Goal: Information Seeking & Learning: Find specific fact

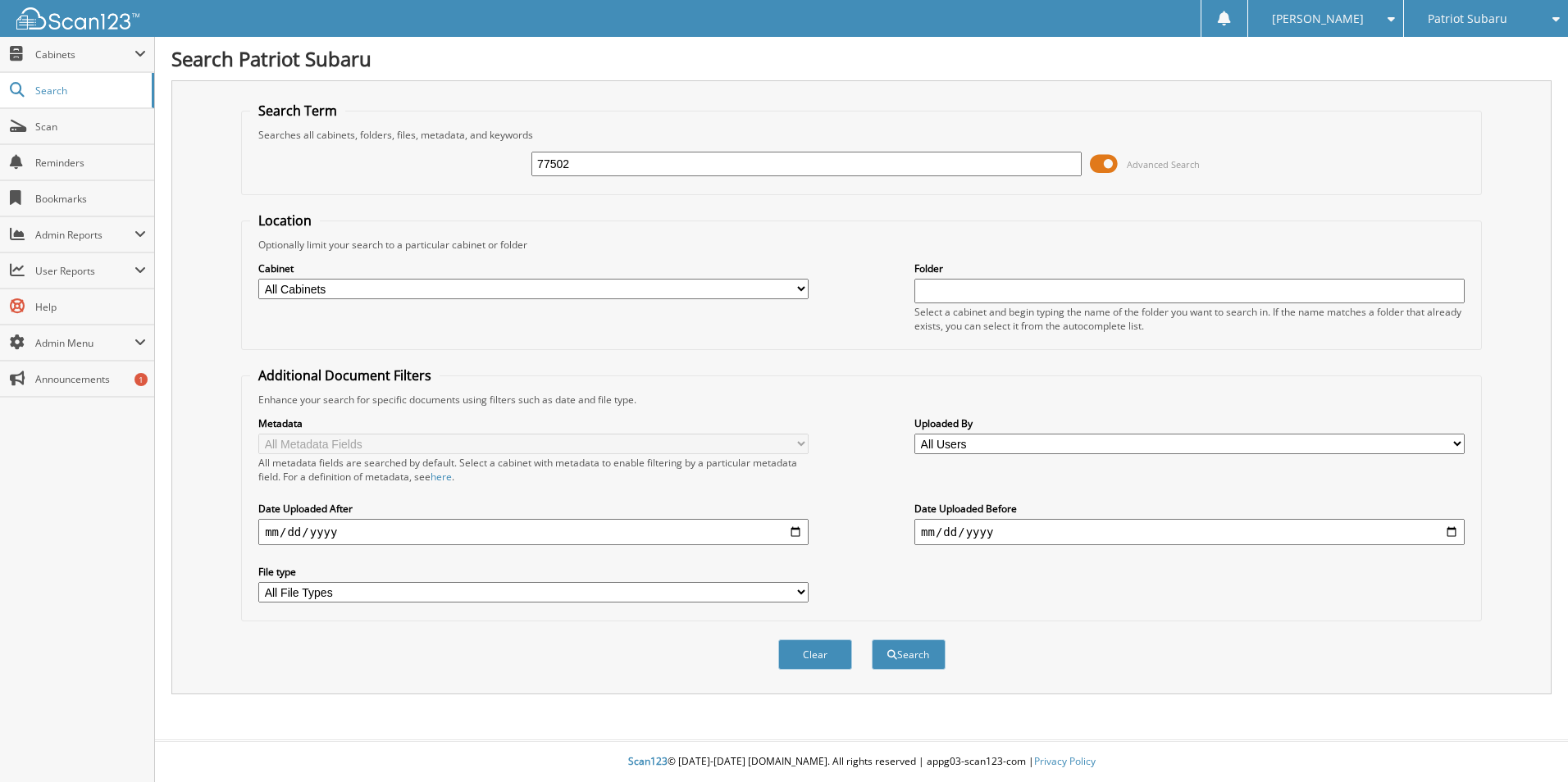
type input "77502"
click at [872, 639] on button "Search" at bounding box center [909, 654] width 74 height 30
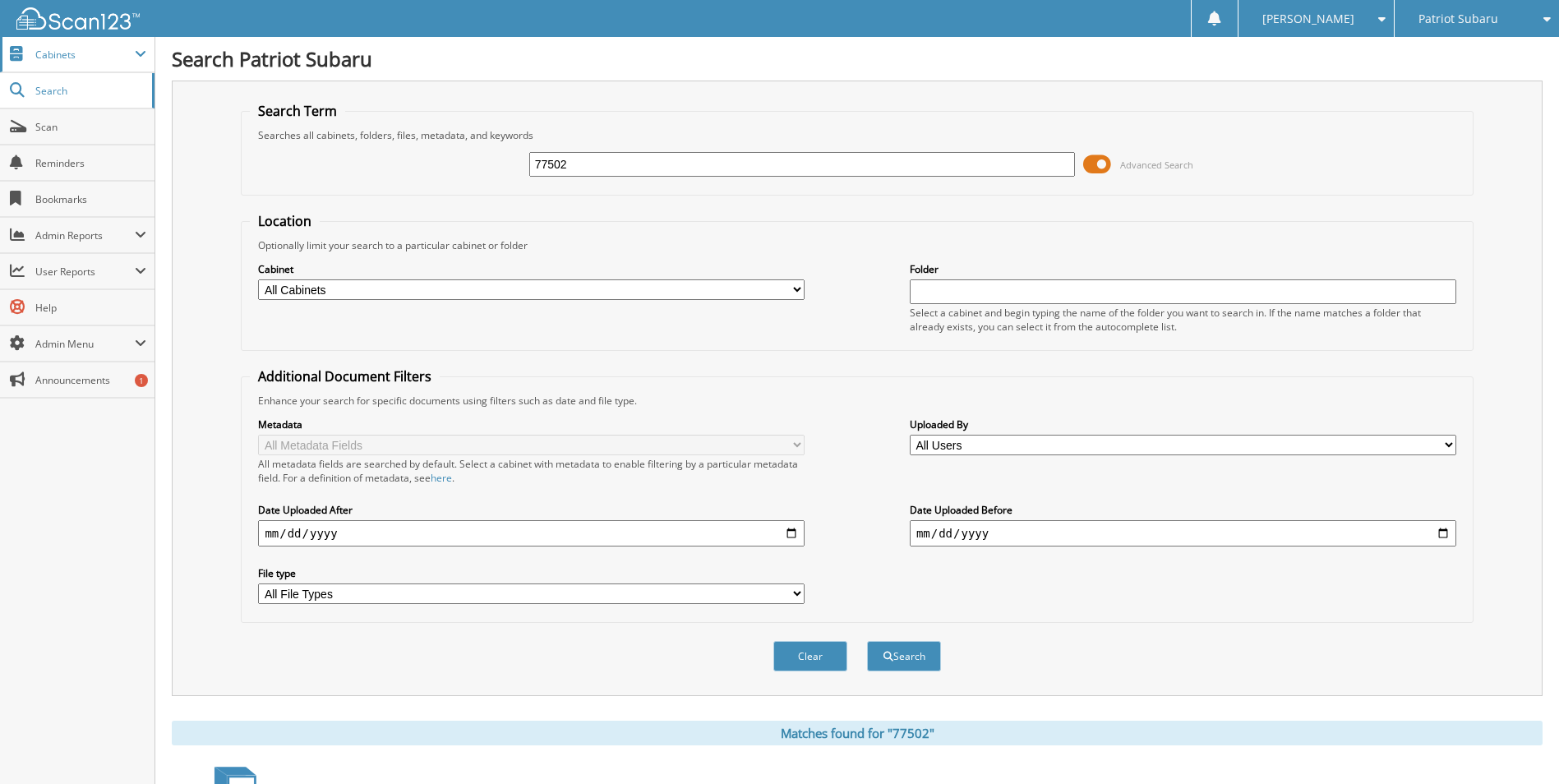
click at [83, 53] on span "Cabinets" at bounding box center [85, 54] width 100 height 14
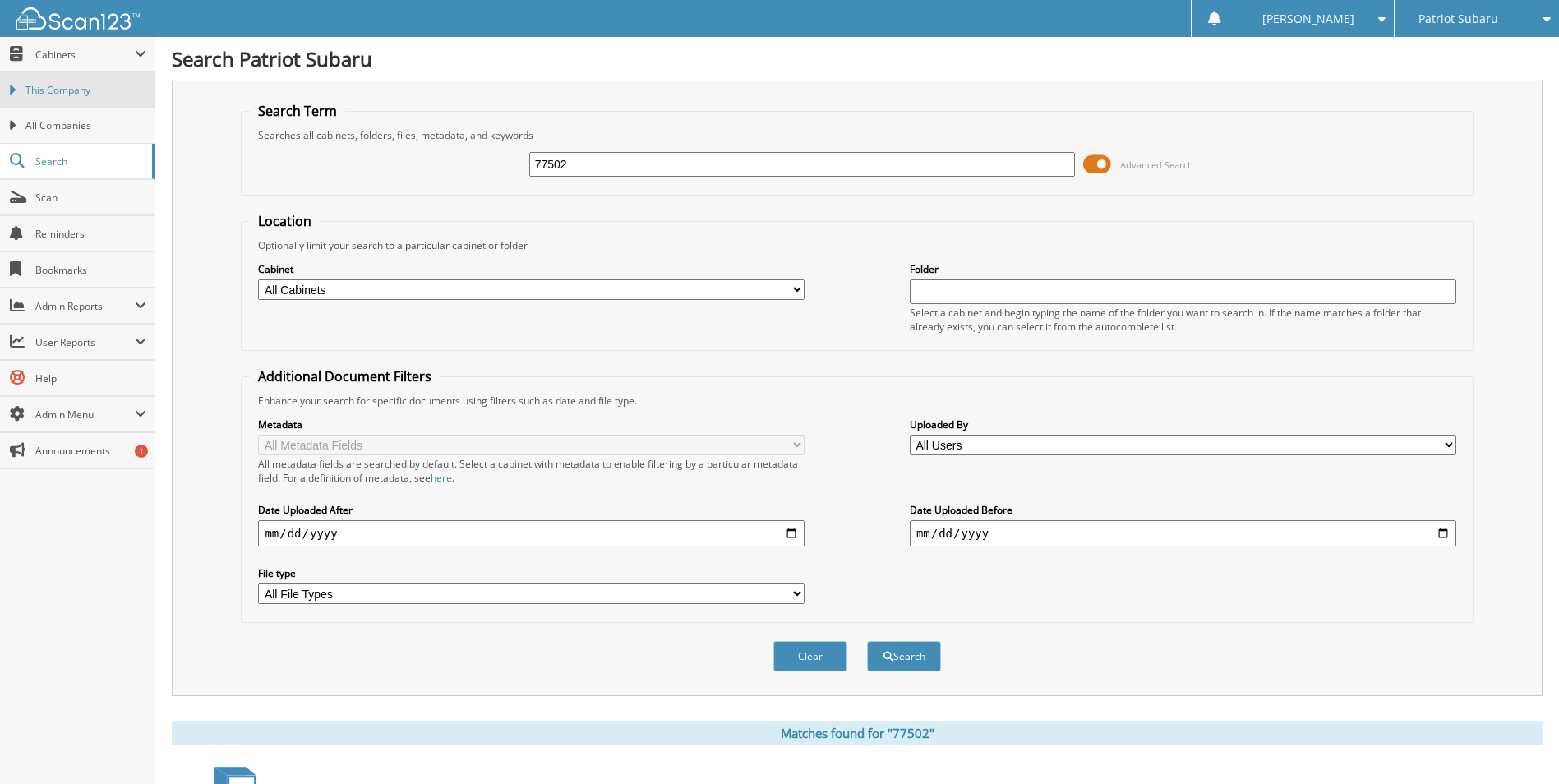
click at [83, 86] on span "This Company" at bounding box center [86, 90] width 121 height 15
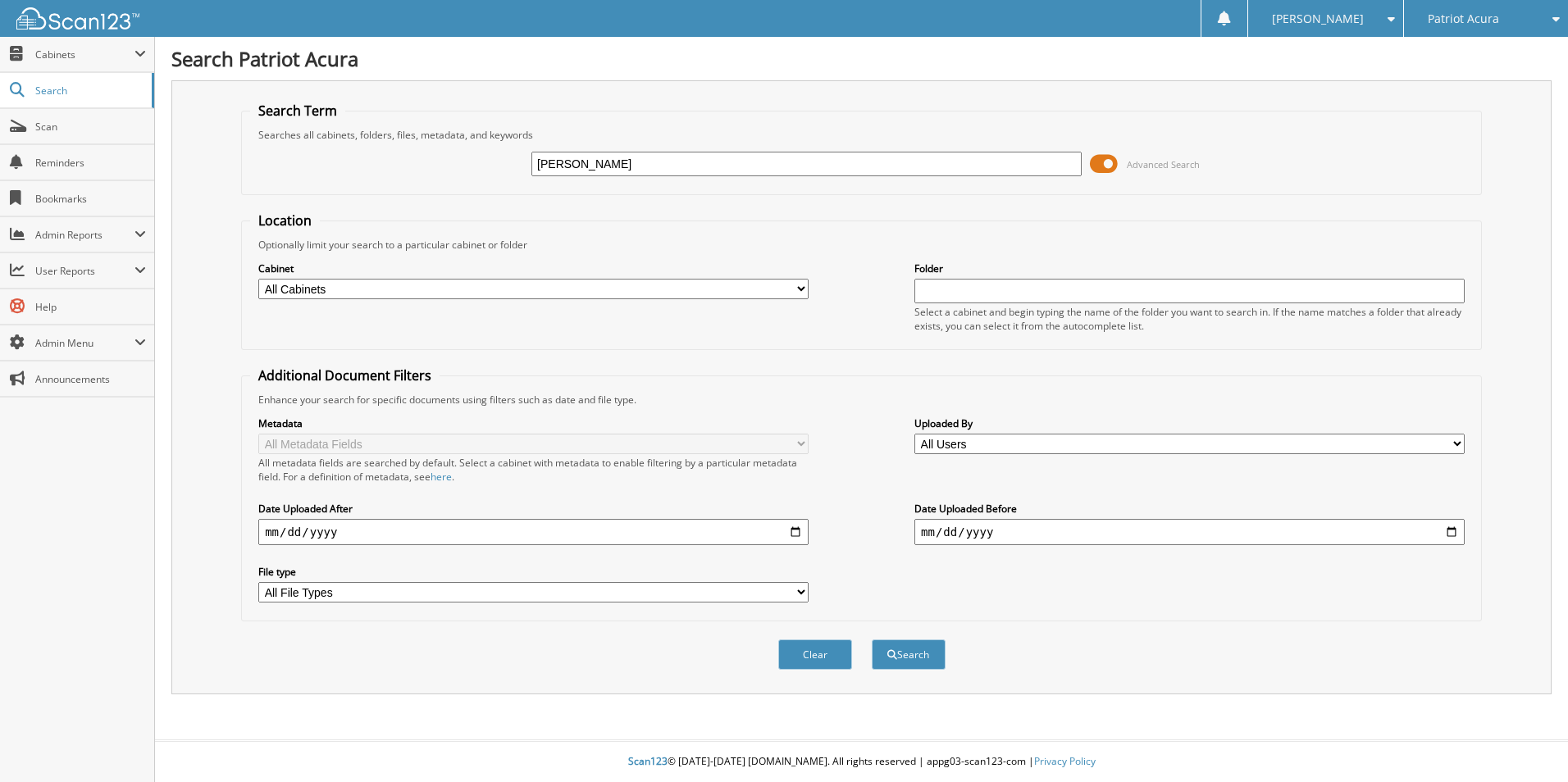
type input "[PERSON_NAME]"
click at [872, 639] on button "Search" at bounding box center [909, 654] width 74 height 30
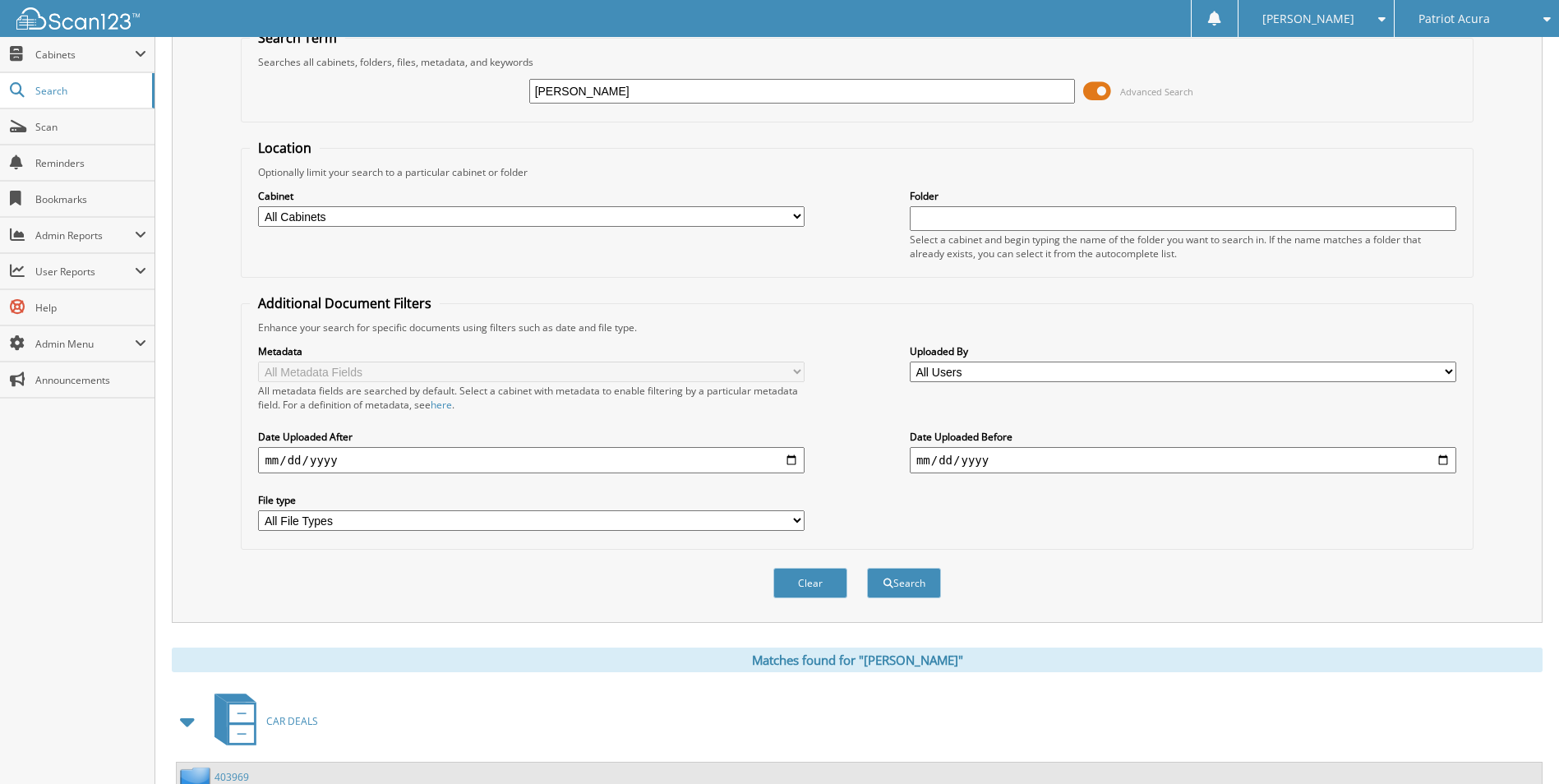
scroll to position [199, 0]
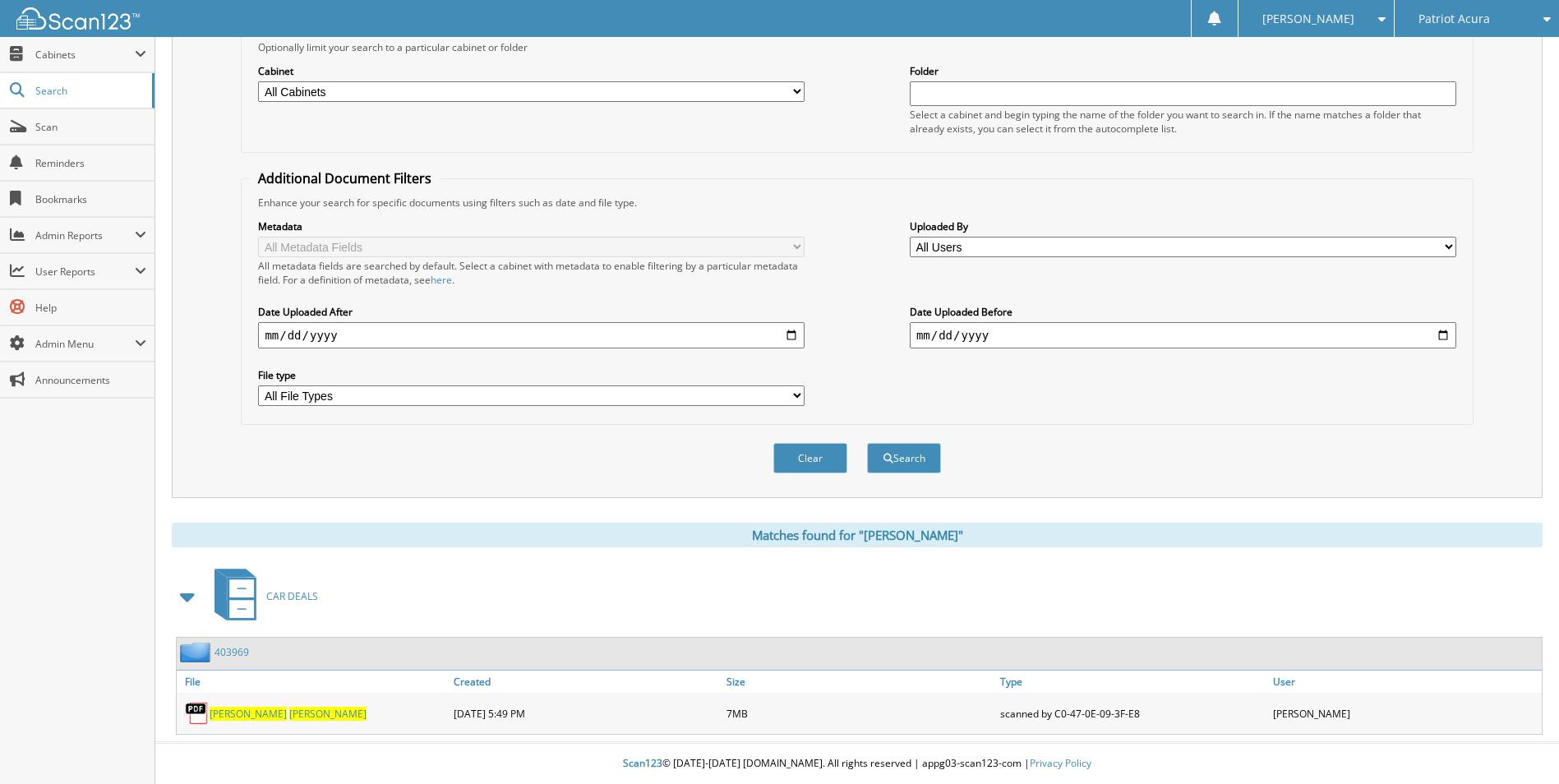
click at [222, 715] on span "Lisa" at bounding box center [248, 713] width 77 height 14
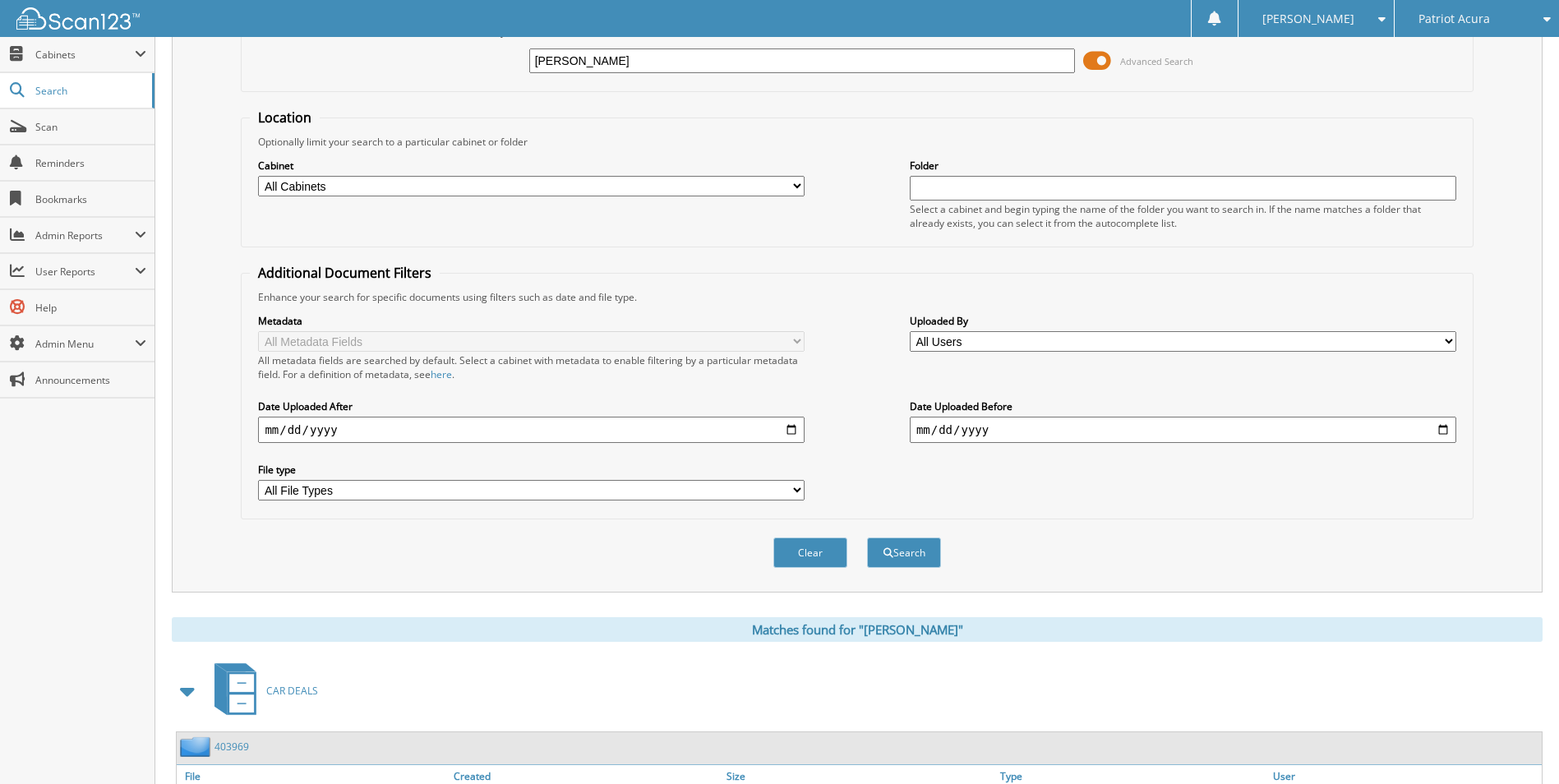
scroll to position [0, 0]
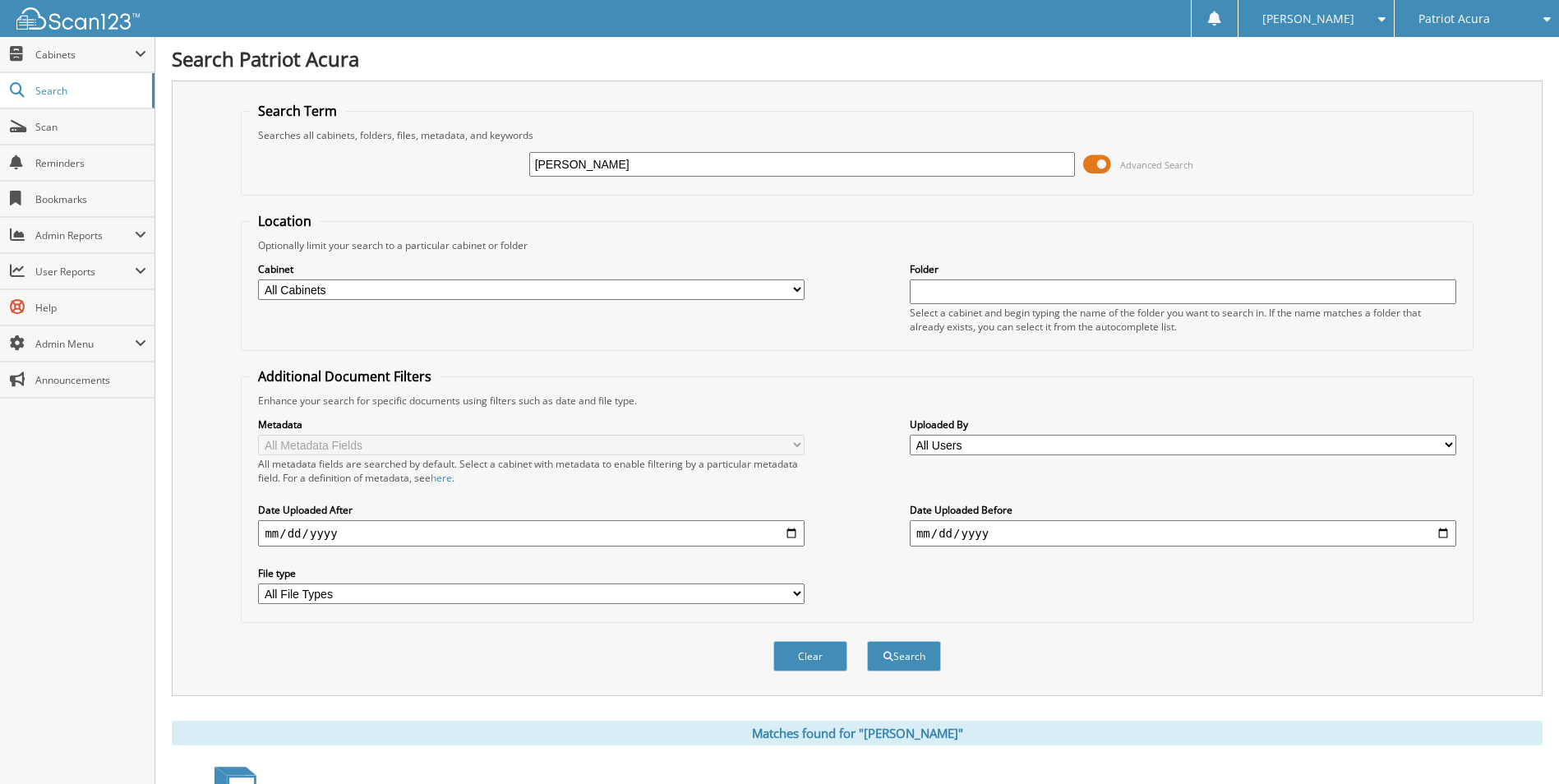
click at [1499, 14] on div "Patriot Acura" at bounding box center [1477, 18] width 148 height 37
click at [1469, 48] on link "Patriot Subaru" at bounding box center [1477, 51] width 165 height 29
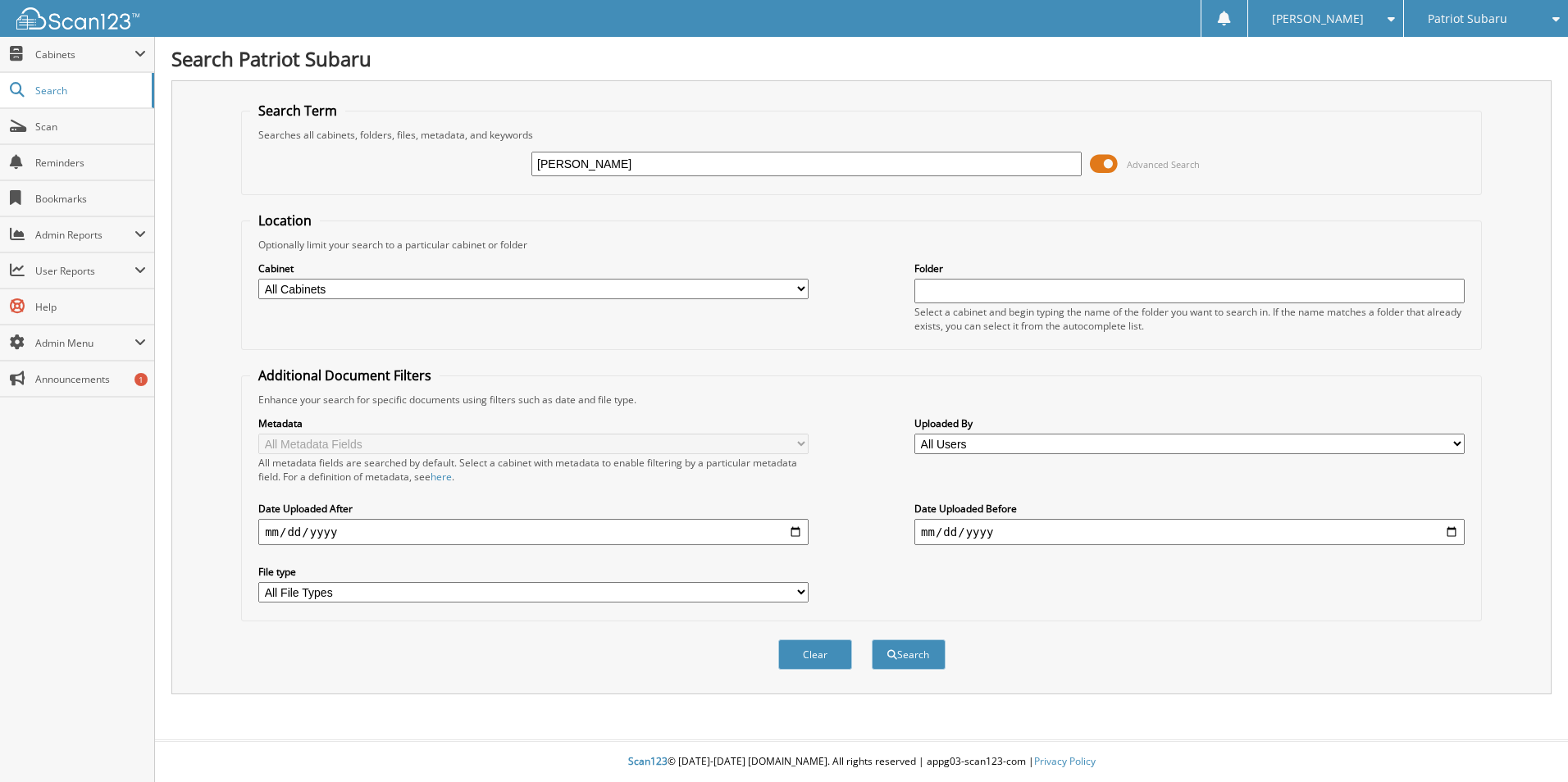
type input "[PERSON_NAME]"
click at [872, 639] on button "Search" at bounding box center [909, 654] width 74 height 30
